Goal: Task Accomplishment & Management: Use online tool/utility

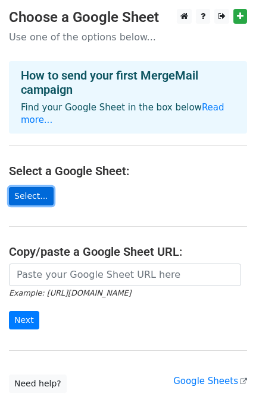
click at [23, 188] on link "Select..." at bounding box center [31, 196] width 45 height 18
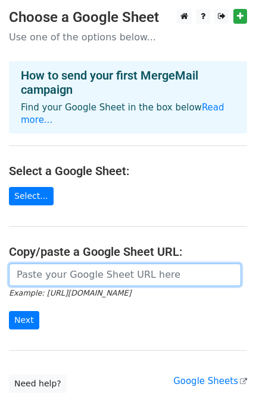
click at [94, 264] on input "url" at bounding box center [125, 275] width 232 height 23
paste input "https://docs.google.com/spreadsheets/d/1fy0rggR1UuPLdMzEnr_8rL1WeM2PPjY163RbLNT…"
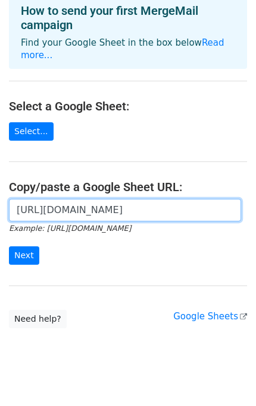
scroll to position [71, 0]
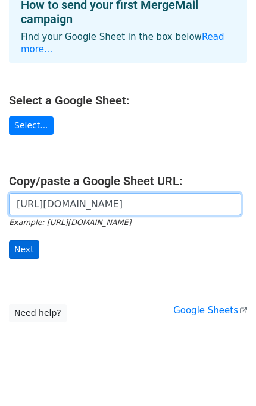
type input "https://docs.google.com/spreadsheets/d/1fy0rggR1UuPLdMzEnr_8rL1WeM2PPjY163RbLNT…"
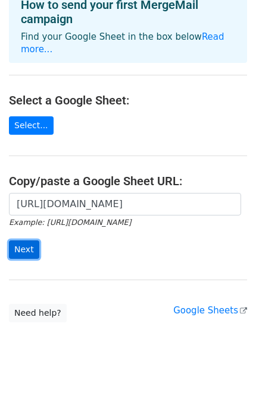
scroll to position [0, 0]
click at [27, 241] on input "Next" at bounding box center [24, 250] width 30 height 18
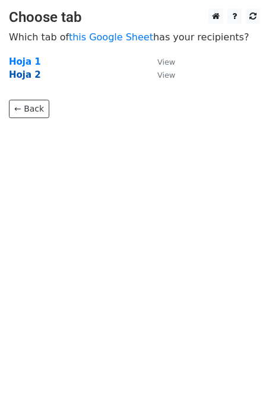
click at [20, 74] on strong "Hoja 2" at bounding box center [25, 75] width 32 height 11
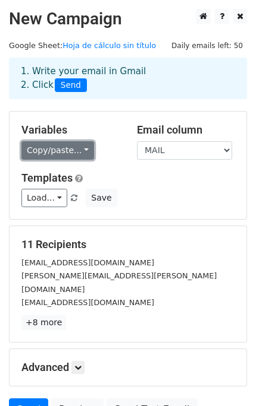
click at [80, 150] on link "Copy/paste..." at bounding box center [57, 150] width 72 height 18
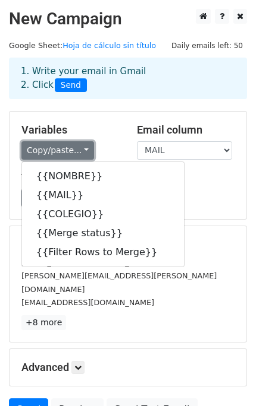
click at [81, 150] on link "Copy/paste..." at bounding box center [57, 150] width 72 height 18
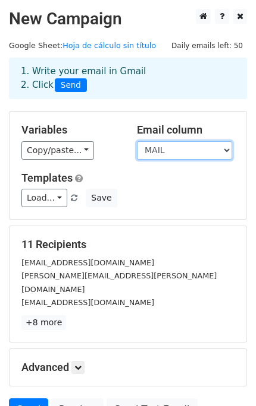
click at [220, 147] on select "NOMBRE MAIL COLEGIO Merge status Filter Rows to Merge" at bounding box center [184, 150] width 95 height 18
click at [220, 148] on select "NOMBRE MAIL COLEGIO Merge status Filter Rows to Merge" at bounding box center [184, 150] width 95 height 18
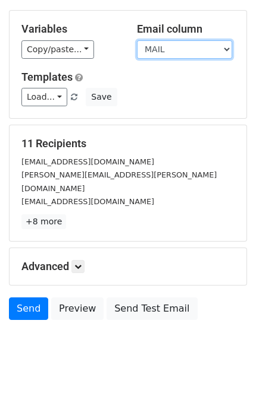
scroll to position [104, 0]
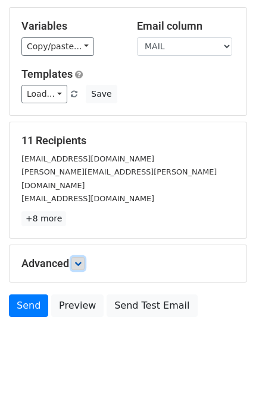
click at [81, 260] on icon at bounding box center [77, 263] width 7 height 7
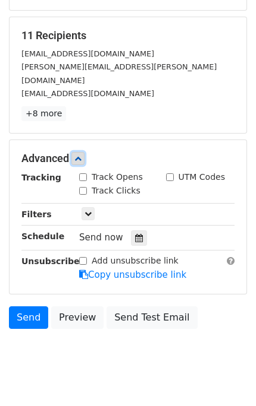
scroll to position [213, 0]
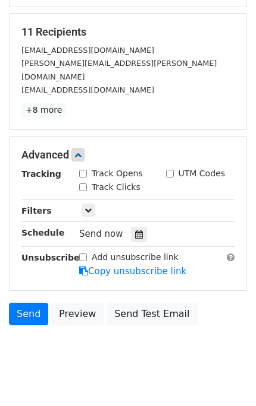
click at [85, 170] on input "Track Opens" at bounding box center [83, 174] width 8 height 8
checkbox input "true"
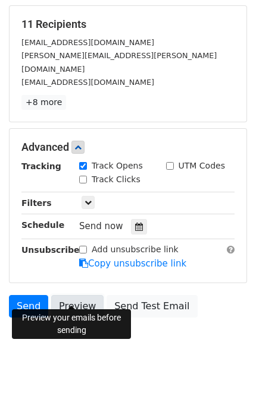
click at [60, 295] on link "Preview" at bounding box center [77, 306] width 52 height 23
click at [78, 295] on link "Preview" at bounding box center [77, 306] width 52 height 23
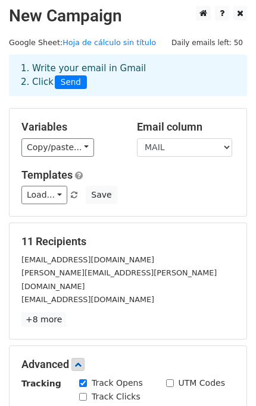
scroll to position [0, 0]
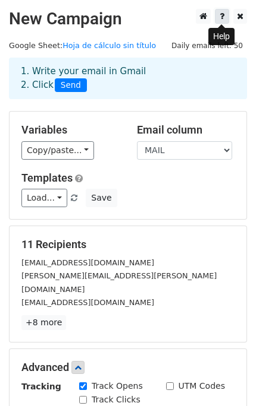
click at [218, 23] on link at bounding box center [222, 16] width 14 height 15
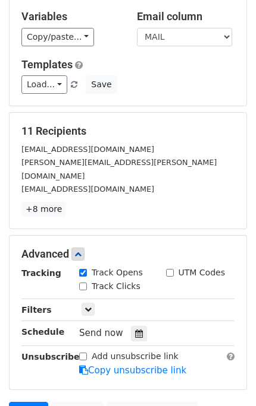
scroll to position [220, 0]
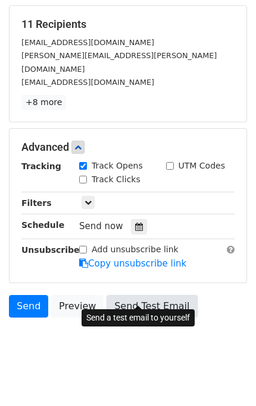
click at [119, 295] on link "Send Test Email" at bounding box center [151, 306] width 90 height 23
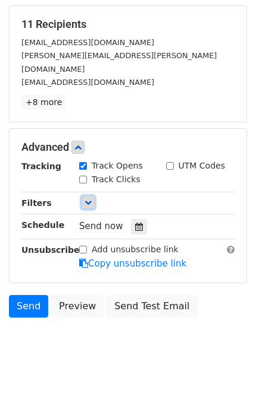
click at [83, 196] on link at bounding box center [87, 202] width 13 height 13
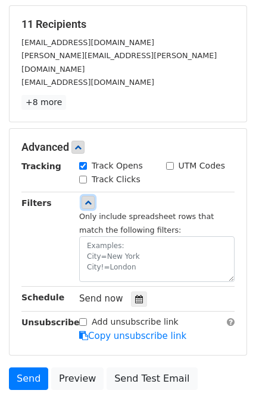
click at [83, 196] on link at bounding box center [87, 202] width 13 height 13
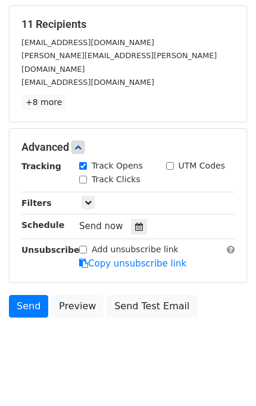
click at [81, 176] on input "Track Clicks" at bounding box center [83, 180] width 8 height 8
checkbox input "false"
click at [28, 295] on link "Send" at bounding box center [28, 306] width 39 height 23
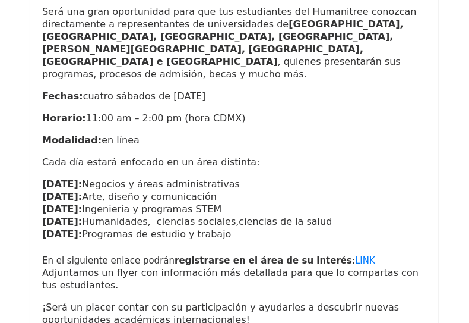
scroll to position [419, 0]
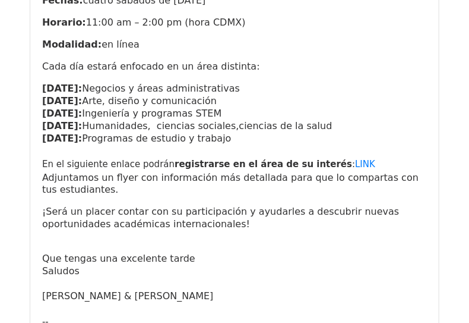
scroll to position [420, 0]
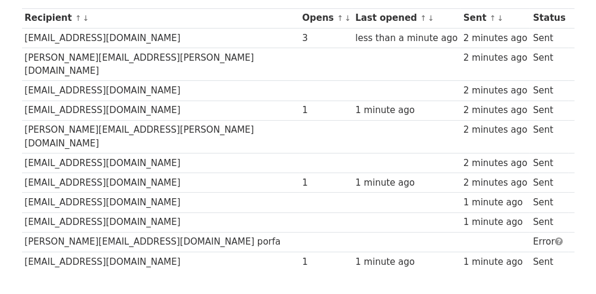
scroll to position [190, 0]
drag, startPoint x: 600, startPoint y: 55, endPoint x: 582, endPoint y: 158, distance: 104.4
click at [595, 152] on html "MergeMail Campaigns Templates Reports Open Gmail Daily emails left: 40 Help [EM…" at bounding box center [298, 93] width 596 height 566
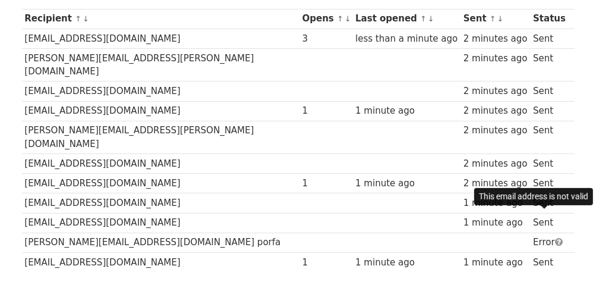
click at [555, 237] on span at bounding box center [559, 241] width 8 height 9
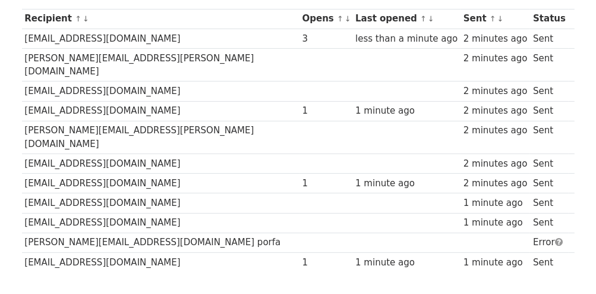
drag, startPoint x: 109, startPoint y: 215, endPoint x: 109, endPoint y: 208, distance: 6.5
click at [109, 232] on td "[PERSON_NAME][EMAIL_ADDRESS][DOMAIN_NAME] porfa" at bounding box center [161, 242] width 278 height 20
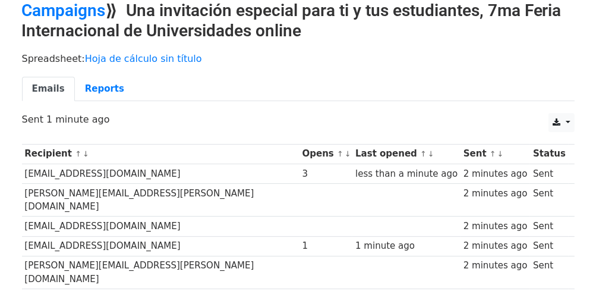
scroll to position [0, 0]
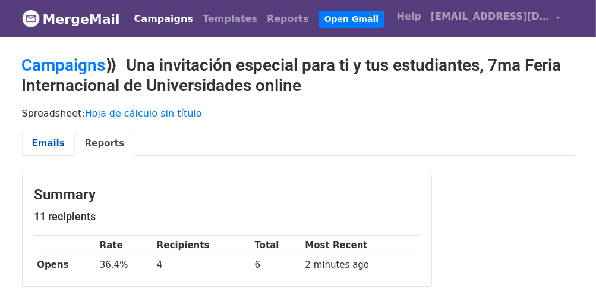
click at [42, 146] on link "Emails" at bounding box center [48, 143] width 53 height 24
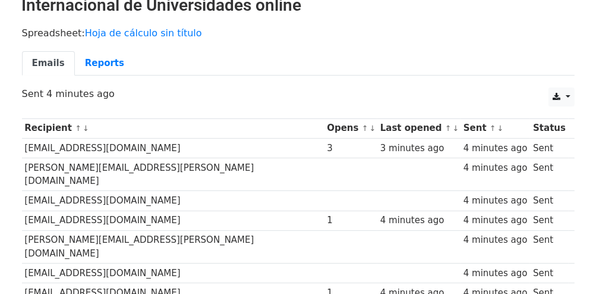
scroll to position [100, 0]
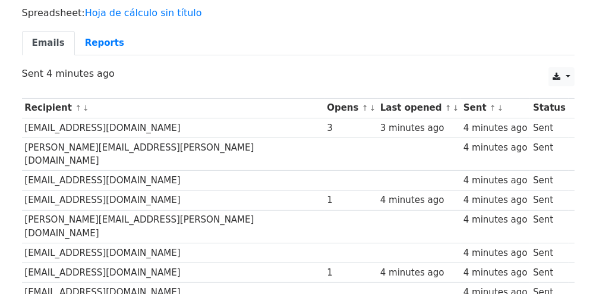
click at [453, 106] on link "↓" at bounding box center [456, 107] width 7 height 9
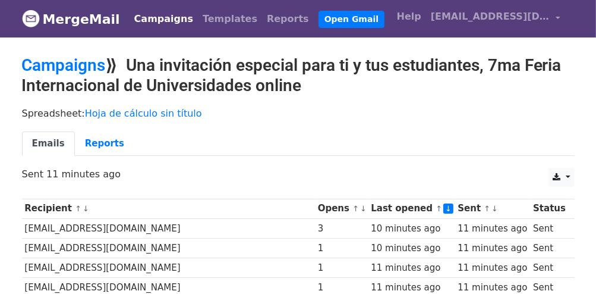
click at [595, 68] on html "MergeMail Campaigns Templates Reports Open Gmail Daily emails left: 40 Help [EM…" at bounding box center [298, 283] width 596 height 566
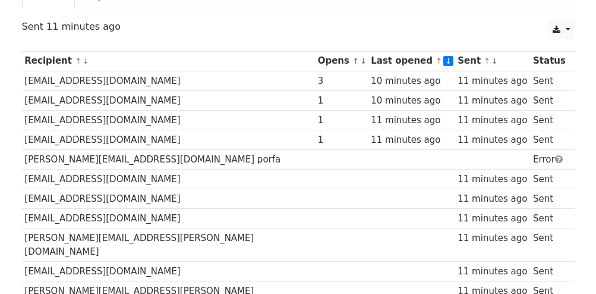
scroll to position [149, 0]
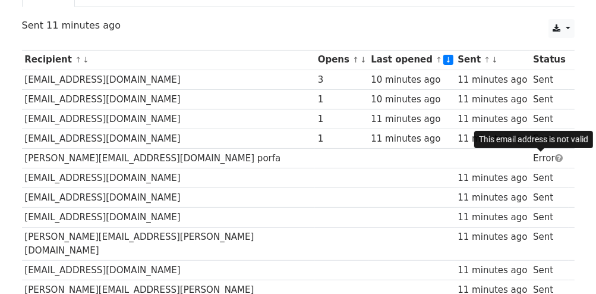
click at [555, 156] on span at bounding box center [559, 157] width 8 height 9
click at [555, 154] on span at bounding box center [559, 157] width 8 height 9
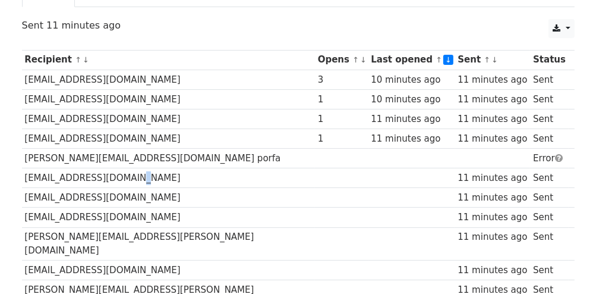
drag, startPoint x: 540, startPoint y: 154, endPoint x: 124, endPoint y: 175, distance: 417.1
click at [124, 175] on td "[EMAIL_ADDRESS][DOMAIN_NAME]" at bounding box center [168, 178] width 293 height 20
click at [116, 152] on td "[PERSON_NAME][EMAIL_ADDRESS][DOMAIN_NAME] porfa" at bounding box center [168, 159] width 293 height 20
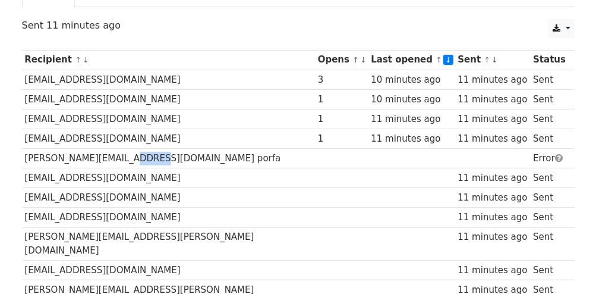
click at [116, 152] on td "[PERSON_NAME][EMAIL_ADDRESS][DOMAIN_NAME] porfa" at bounding box center [168, 159] width 293 height 20
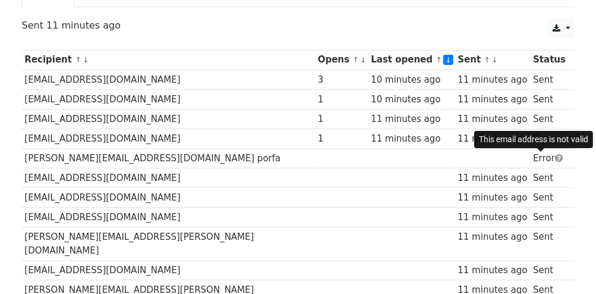
click at [555, 153] on span at bounding box center [559, 157] width 8 height 9
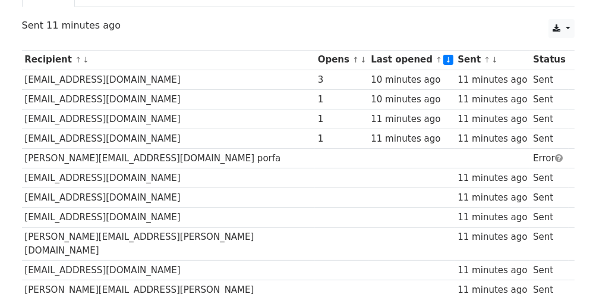
drag, startPoint x: 542, startPoint y: 152, endPoint x: 274, endPoint y: 174, distance: 268.9
click at [315, 174] on td at bounding box center [341, 178] width 53 height 20
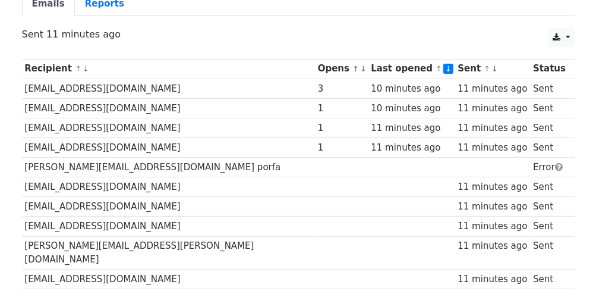
scroll to position [0, 0]
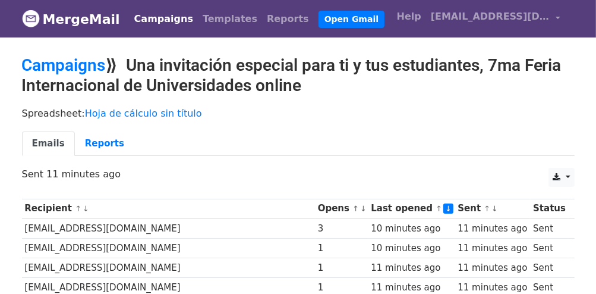
click at [151, 18] on link "Campaigns" at bounding box center [164, 19] width 68 height 24
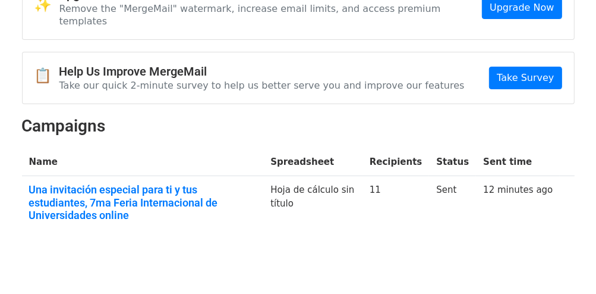
scroll to position [82, 0]
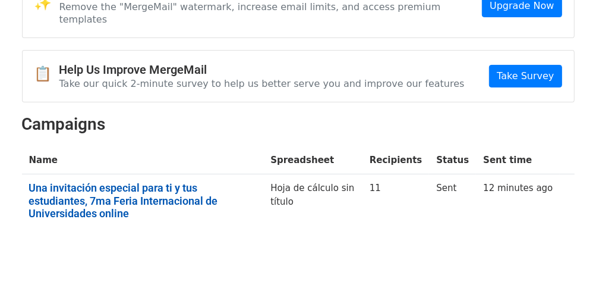
click at [195, 187] on link "Una invitación especial para ti y tus estudiantes, 7ma Feria Internacional de U…" at bounding box center [143, 200] width 228 height 39
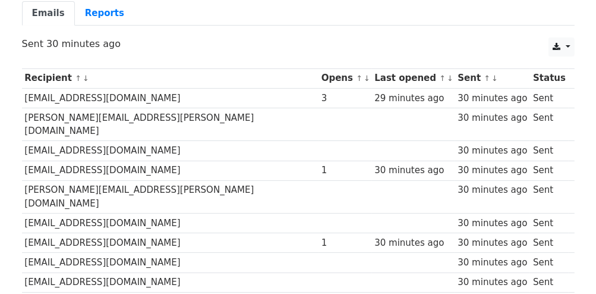
scroll to position [135, 0]
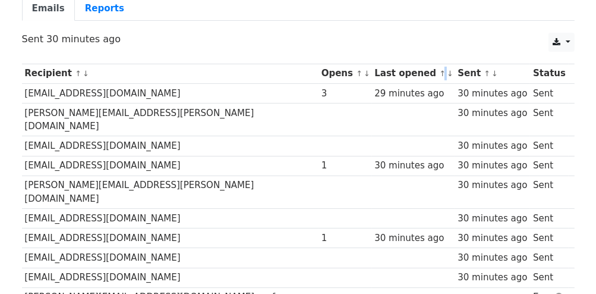
click at [439, 75] on small "↑ ↓" at bounding box center [445, 73] width 12 height 9
click at [447, 72] on link "↓" at bounding box center [450, 73] width 7 height 9
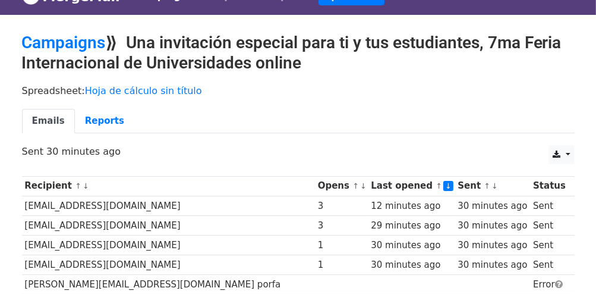
drag, startPoint x: 601, startPoint y: 80, endPoint x: 582, endPoint y: 94, distance: 24.2
click at [582, 94] on html "MergeMail Campaigns Templates Reports Open Gmail Daily emails left: 40 Help ple…" at bounding box center [298, 260] width 596 height 566
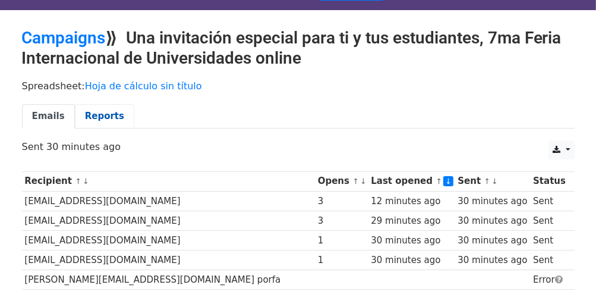
click at [100, 115] on link "Reports" at bounding box center [104, 116] width 59 height 24
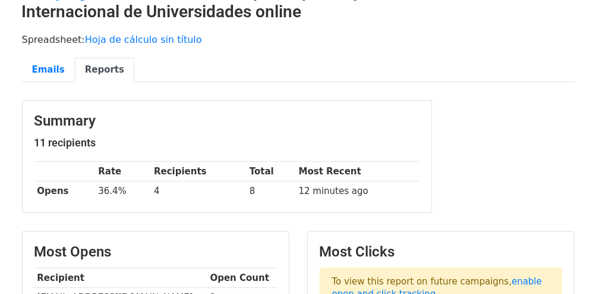
scroll to position [4, 0]
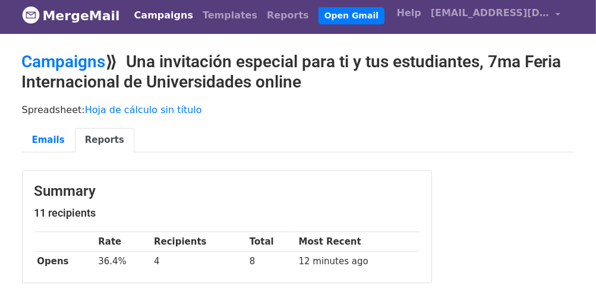
drag, startPoint x: 602, startPoint y: 77, endPoint x: 579, endPoint y: 79, distance: 23.2
